Goal: Task Accomplishment & Management: Manage account settings

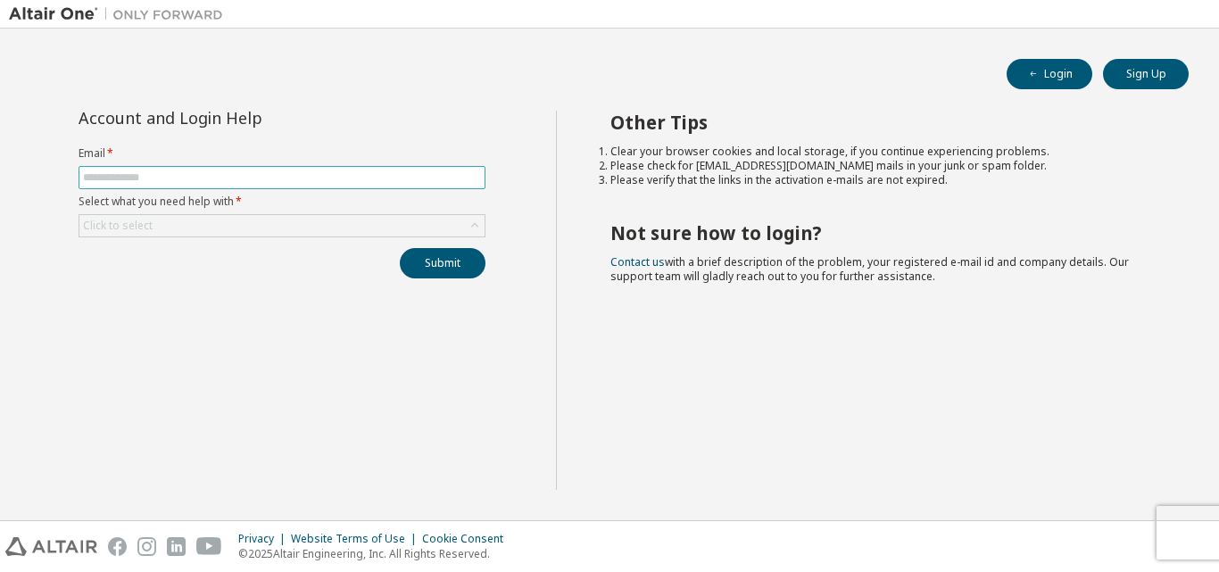
click at [320, 179] on input "text" at bounding box center [282, 177] width 398 height 14
type input "**********"
click at [261, 228] on div "Click to select" at bounding box center [281, 225] width 405 height 21
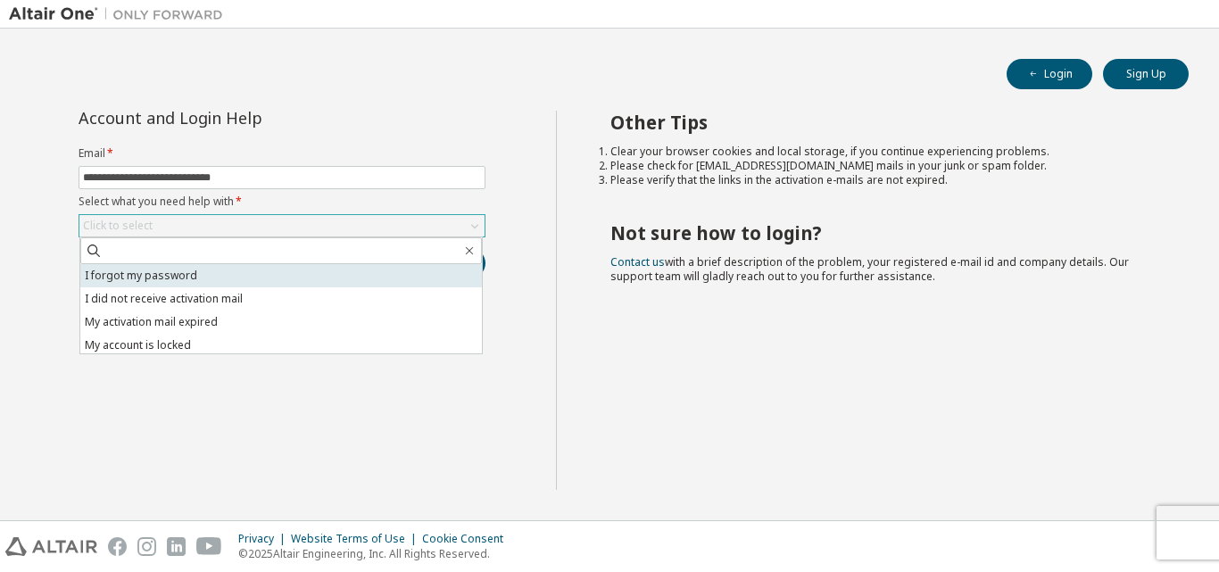
click at [253, 278] on li "I forgot my password" at bounding box center [280, 275] width 401 height 23
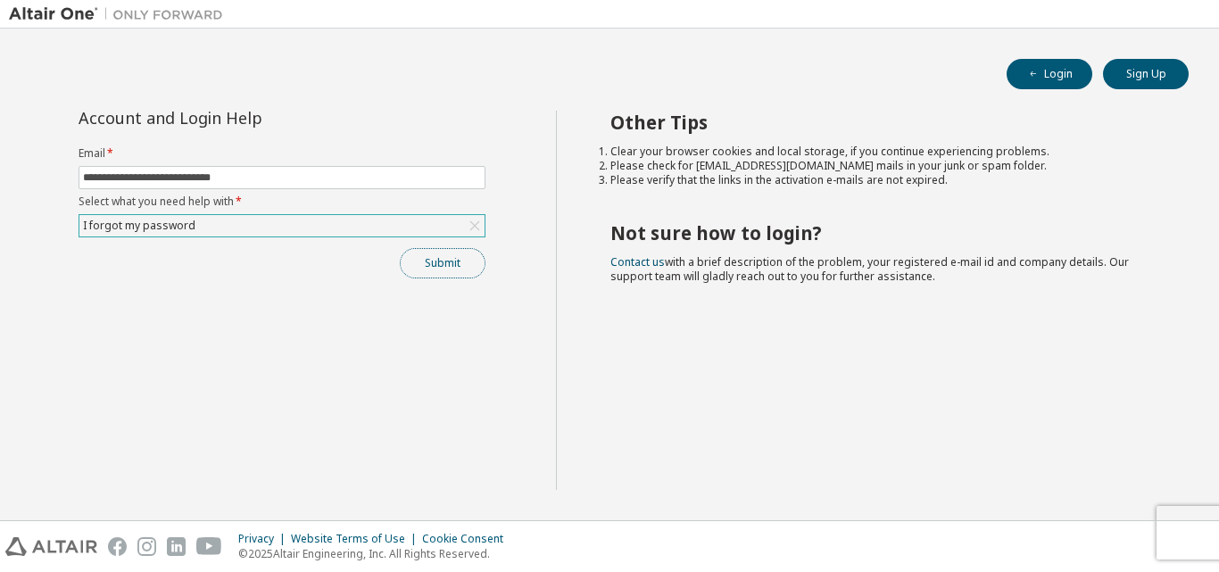
click at [427, 270] on button "Submit" at bounding box center [443, 263] width 86 height 30
click at [1064, 72] on button "Login" at bounding box center [1049, 74] width 86 height 30
